Goal: Entertainment & Leisure: Consume media (video, audio)

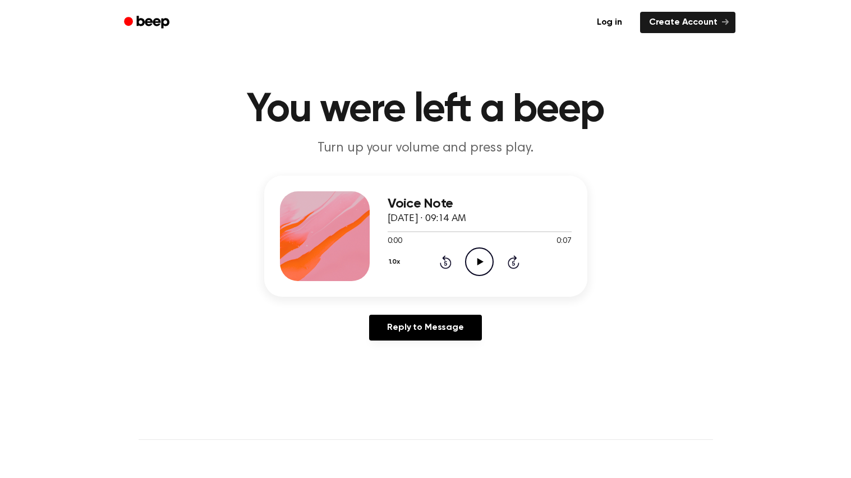
click at [470, 261] on icon "Play Audio" at bounding box center [479, 261] width 29 height 29
drag, startPoint x: 392, startPoint y: 217, endPoint x: 504, endPoint y: 201, distance: 113.4
click at [504, 201] on div "Voice Note [DATE] · 09:14 AM" at bounding box center [480, 211] width 184 height 30
click at [529, 178] on div "Voice Note October 4, 2024 · 09:14 AM 0:00 0:06 Your browser does not support t…" at bounding box center [425, 236] width 323 height 121
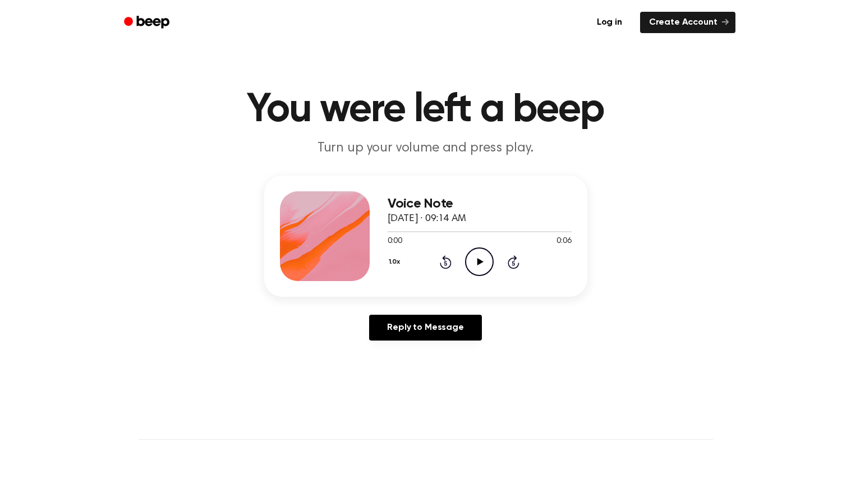
click at [481, 256] on icon "Play Audio" at bounding box center [479, 261] width 29 height 29
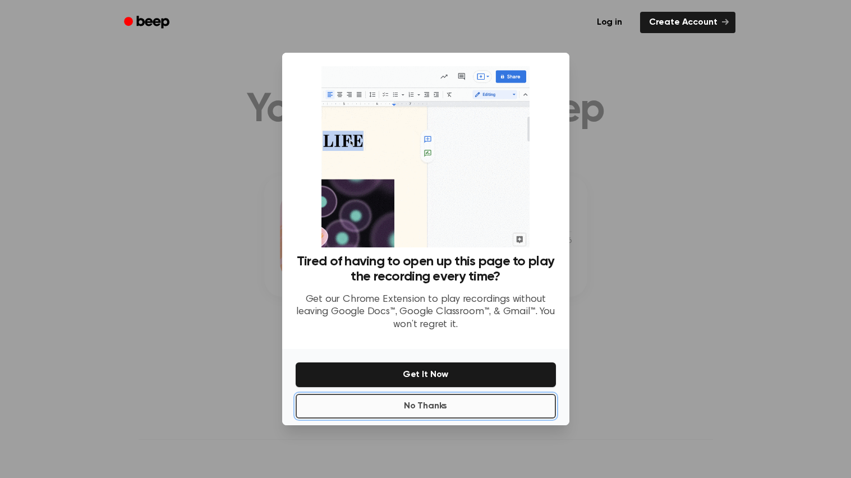
click at [472, 417] on button "No Thanks" at bounding box center [426, 406] width 260 height 25
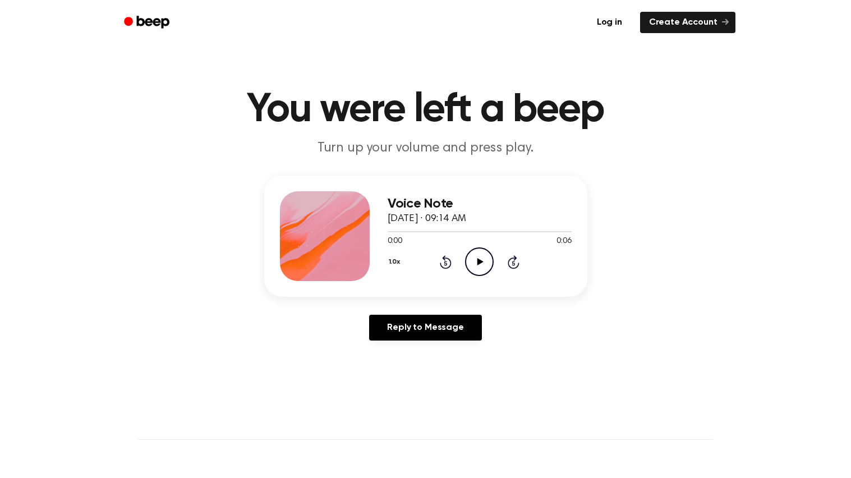
click at [476, 259] on icon "Play Audio" at bounding box center [479, 261] width 29 height 29
click at [480, 269] on icon "Play Audio" at bounding box center [479, 261] width 29 height 29
click at [481, 260] on icon "Play Audio" at bounding box center [479, 261] width 29 height 29
click at [472, 253] on icon "Play Audio" at bounding box center [479, 261] width 29 height 29
click at [482, 263] on icon "Play Audio" at bounding box center [479, 261] width 29 height 29
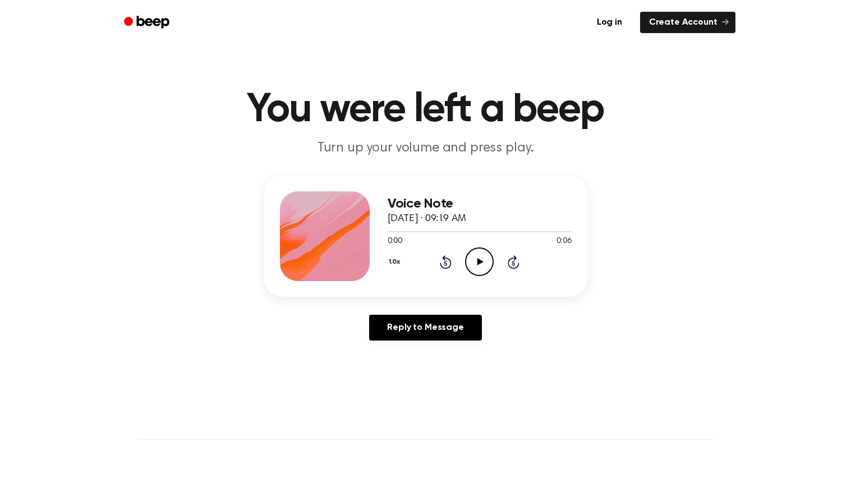
drag, startPoint x: 468, startPoint y: 219, endPoint x: 519, endPoint y: 226, distance: 52.0
click at [519, 226] on div "Voice Note October 4, 2024 · 09:19 AM 0:00 0:06 Your browser does not support t…" at bounding box center [480, 236] width 184 height 90
click at [484, 269] on icon "Play Audio" at bounding box center [479, 261] width 29 height 29
click at [466, 259] on circle at bounding box center [479, 261] width 27 height 27
